Goal: Transaction & Acquisition: Book appointment/travel/reservation

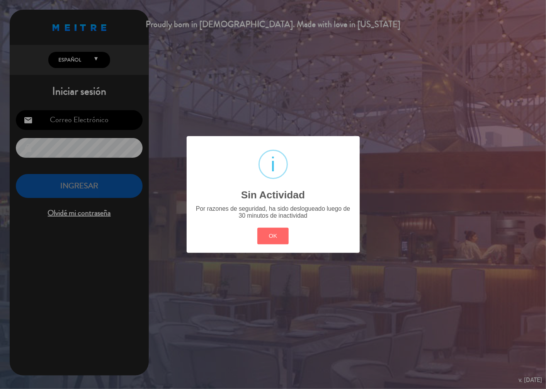
type input "[EMAIL_ADDRESS][DOMAIN_NAME]"
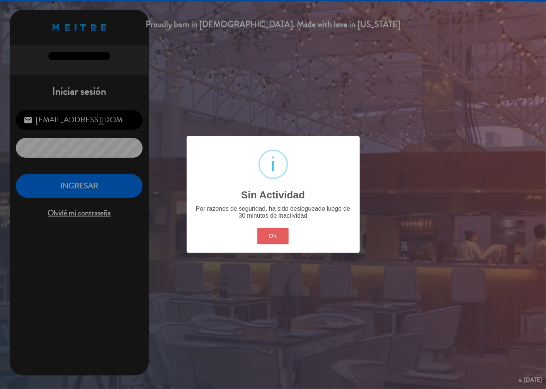
click at [284, 236] on button "OK" at bounding box center [272, 236] width 31 height 17
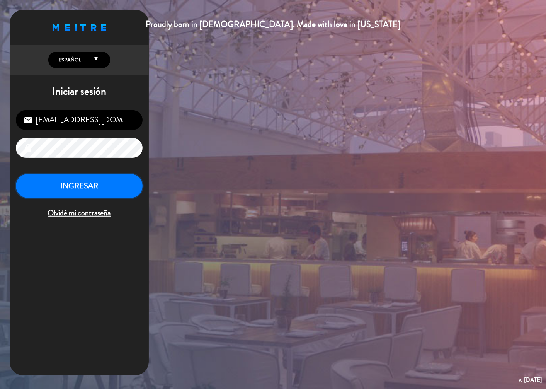
click at [88, 188] on button "INGRESAR" at bounding box center [79, 186] width 127 height 24
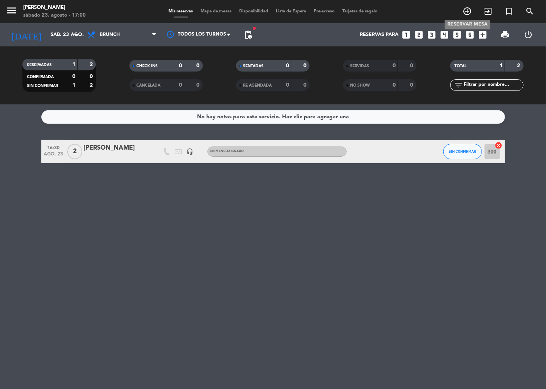
click at [471, 13] on icon "add_circle_outline" at bounding box center [467, 11] width 9 height 9
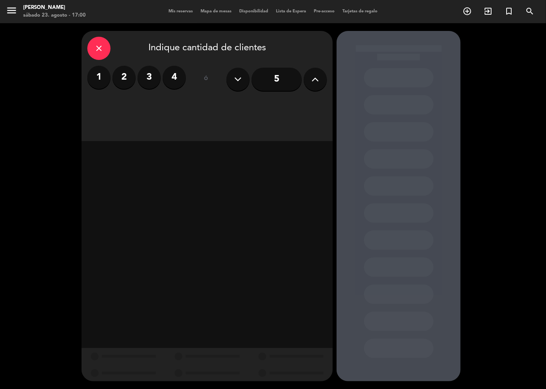
click at [280, 75] on input "5" at bounding box center [277, 79] width 50 height 23
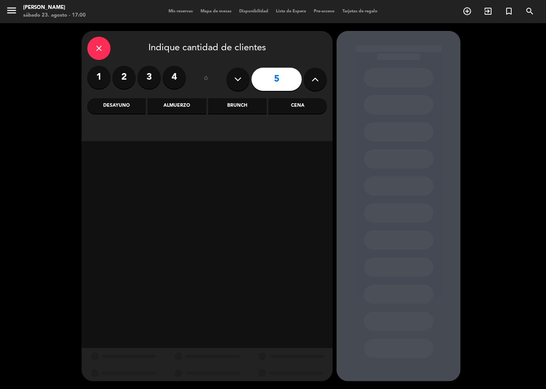
click at [194, 107] on div "Almuerzo" at bounding box center [177, 105] width 58 height 15
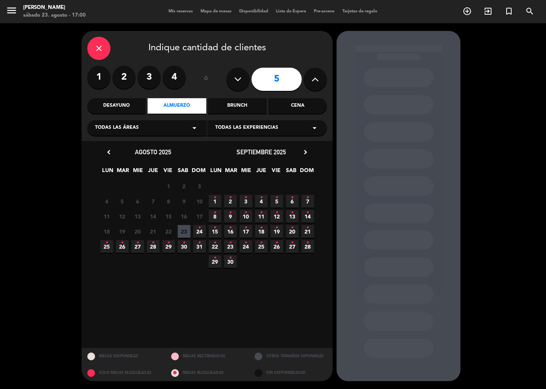
click at [199, 233] on icon "•" at bounding box center [199, 228] width 3 height 12
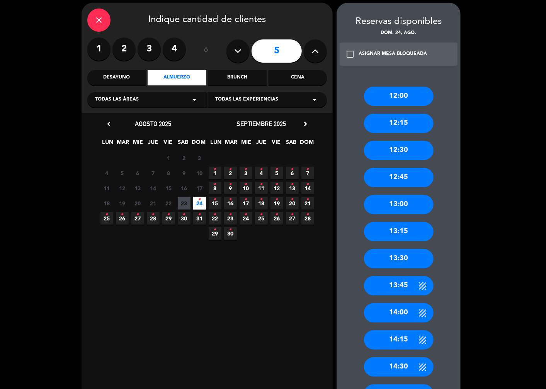
scroll to position [43, 0]
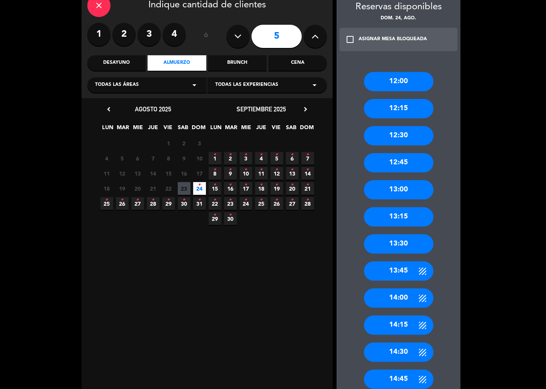
click at [412, 187] on div "13:00" at bounding box center [399, 189] width 70 height 19
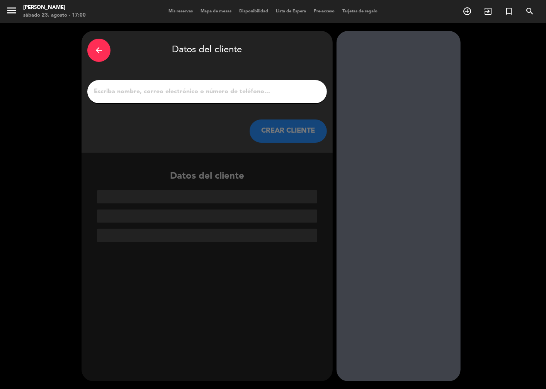
click at [187, 90] on input "1" at bounding box center [207, 91] width 228 height 11
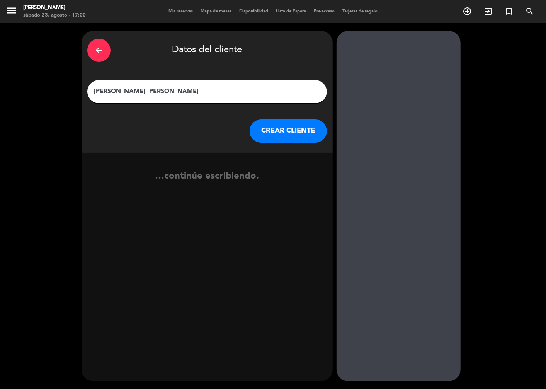
type input "[PERSON_NAME] [PERSON_NAME]"
click at [261, 128] on button "CREAR CLIENTE" at bounding box center [288, 130] width 77 height 23
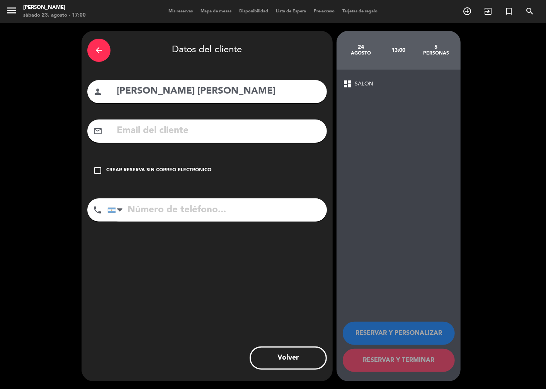
drag, startPoint x: 97, startPoint y: 167, endPoint x: 143, endPoint y: 220, distance: 70.4
click at [96, 168] on icon "check_box_outline_blank" at bounding box center [97, 170] width 9 height 9
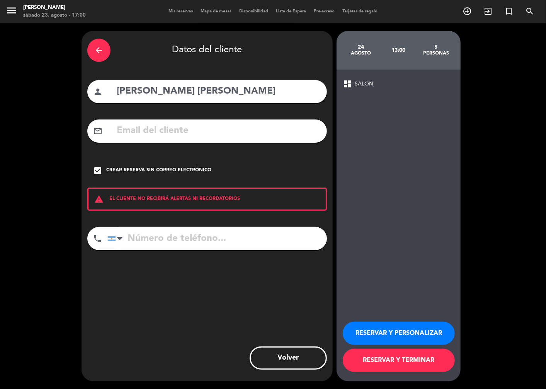
click at [148, 239] on input "tel" at bounding box center [217, 238] width 220 height 23
type input "1134291964"
drag, startPoint x: 435, startPoint y: 333, endPoint x: 458, endPoint y: 337, distance: 23.5
click at [437, 333] on button "RESERVAR Y PERSONALIZAR" at bounding box center [399, 333] width 112 height 23
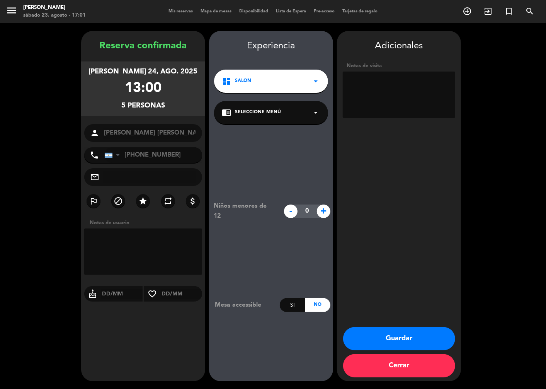
click at [309, 114] on div "chrome_reader_mode Seleccione Menú arrow_drop_down" at bounding box center [271, 112] width 114 height 23
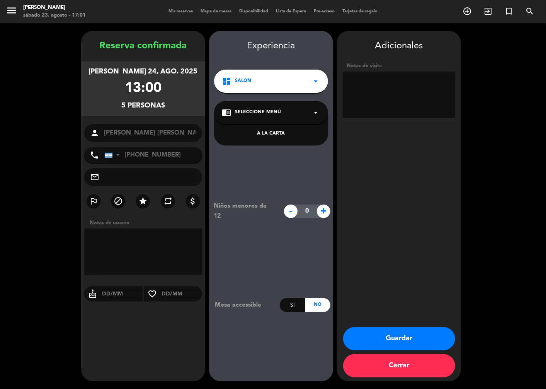
click at [270, 137] on div "A LA CARTA" at bounding box center [271, 134] width 99 height 8
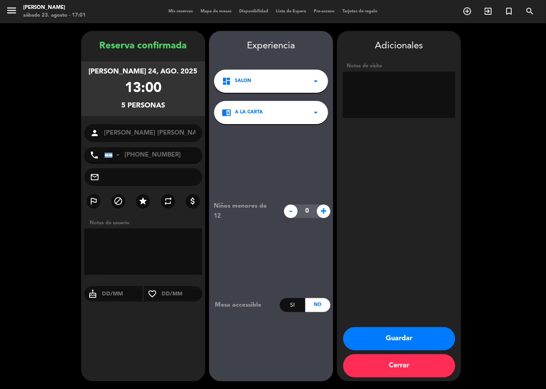
click at [393, 339] on button "Guardar" at bounding box center [399, 338] width 112 height 23
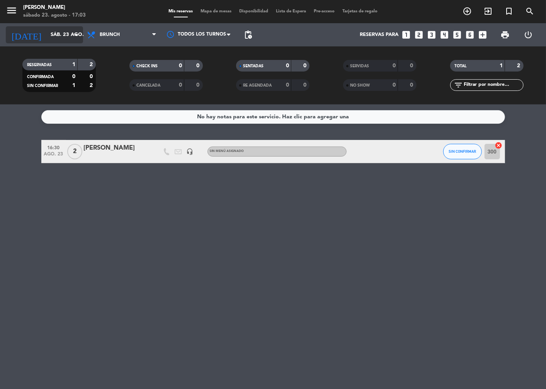
click at [79, 36] on icon "arrow_drop_down" at bounding box center [76, 34] width 9 height 9
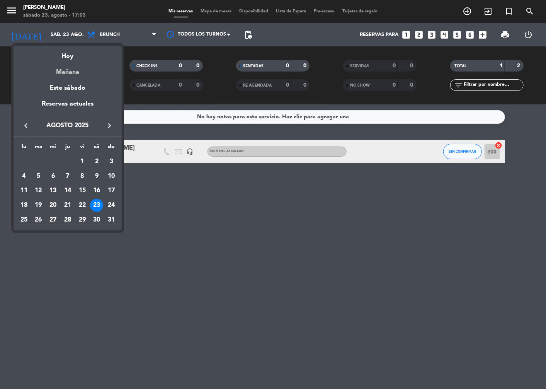
click at [68, 72] on div "Mañana" at bounding box center [68, 69] width 108 height 16
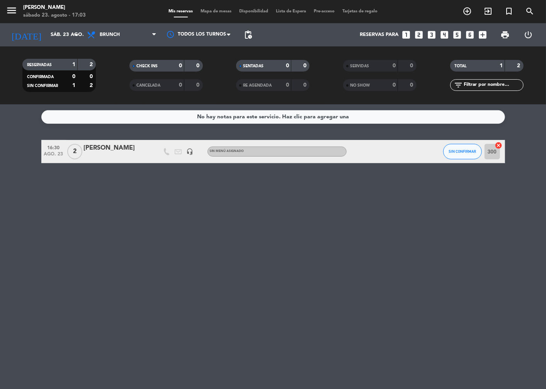
type input "dom. 24 ago."
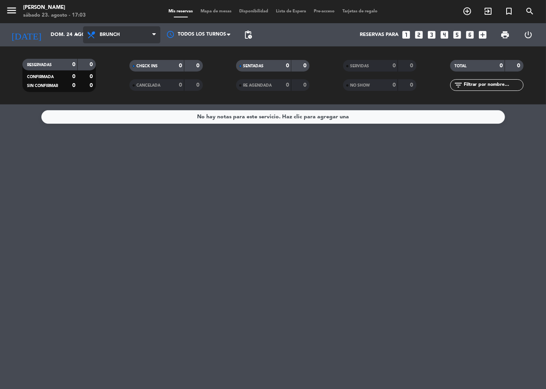
click at [151, 32] on span "Brunch" at bounding box center [121, 34] width 77 height 17
click at [123, 102] on div "menu Napoles sábado 23. agosto - 17:03 Mis reservas Mapa de mesas Disponibilida…" at bounding box center [273, 52] width 546 height 104
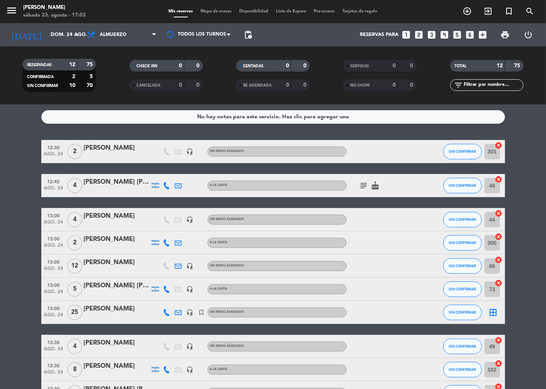
click at [102, 286] on div "[PERSON_NAME] [PERSON_NAME]" at bounding box center [117, 286] width 66 height 10
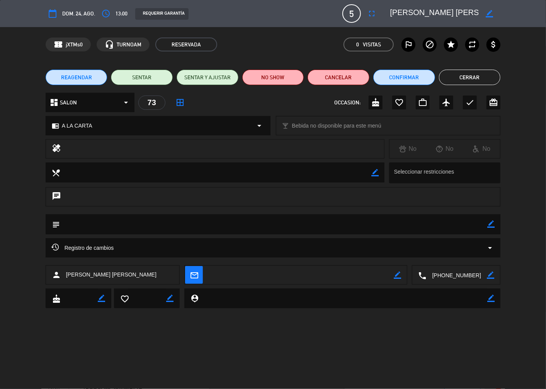
click at [55, 225] on icon "subject" at bounding box center [55, 224] width 9 height 9
click at [119, 223] on textarea at bounding box center [274, 224] width 428 height 20
click at [491, 225] on icon "border_color" at bounding box center [491, 223] width 7 height 7
type textarea "Mesa 25"
drag, startPoint x: 492, startPoint y: 222, endPoint x: 525, endPoint y: 230, distance: 33.7
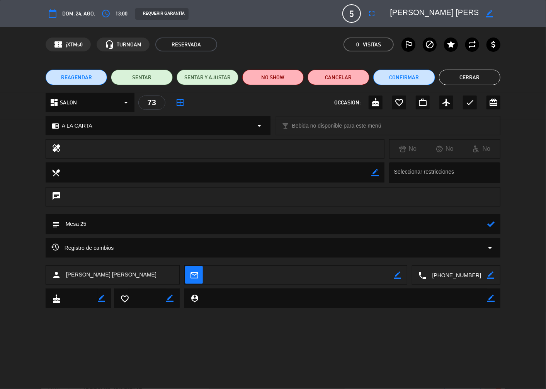
click at [492, 223] on icon at bounding box center [491, 223] width 7 height 7
click at [478, 75] on button "Cerrar" at bounding box center [470, 77] width 62 height 15
